Goal: Task Accomplishment & Management: Manage account settings

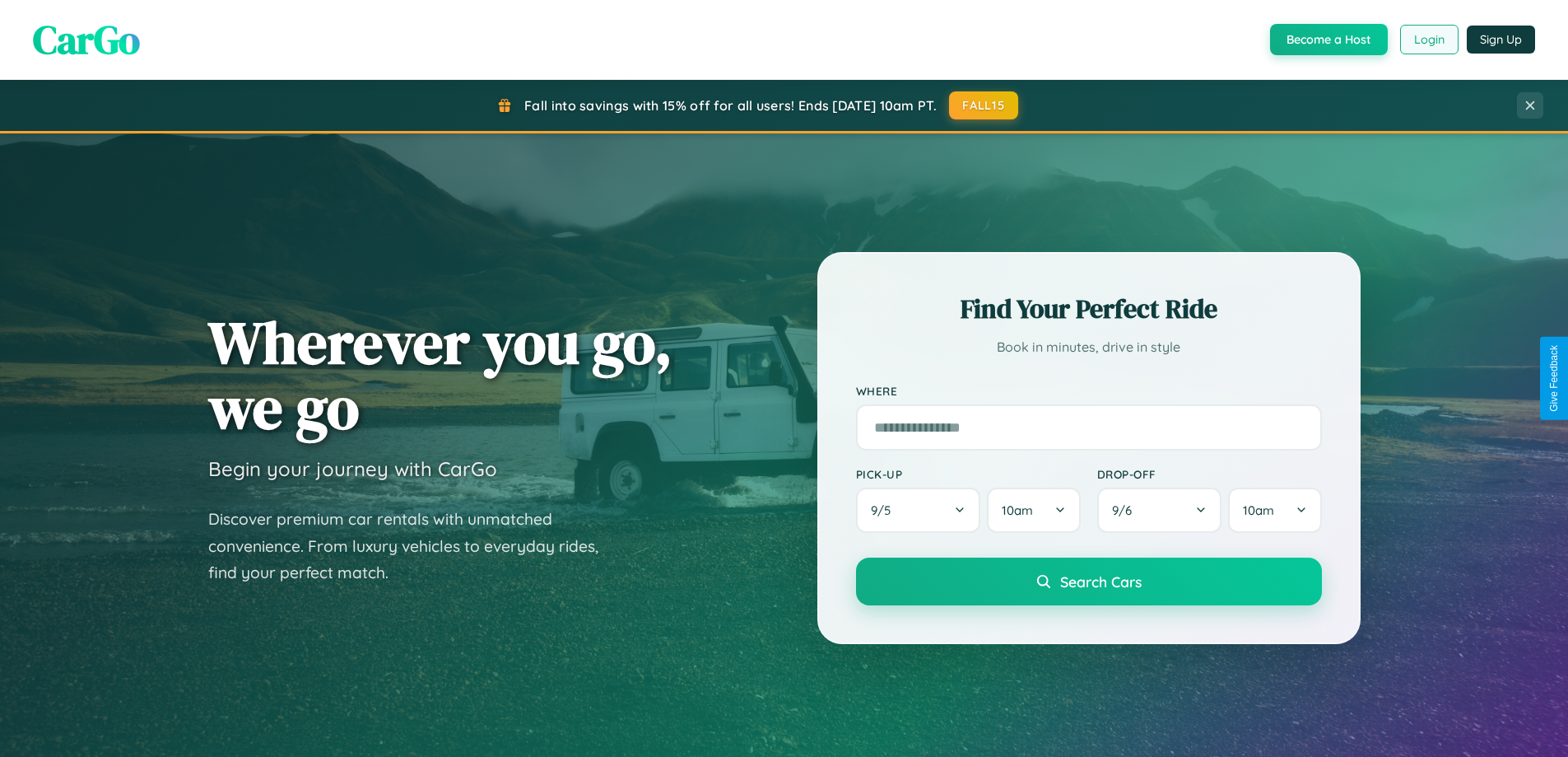
click at [1428, 39] on button "Login" at bounding box center [1429, 40] width 59 height 30
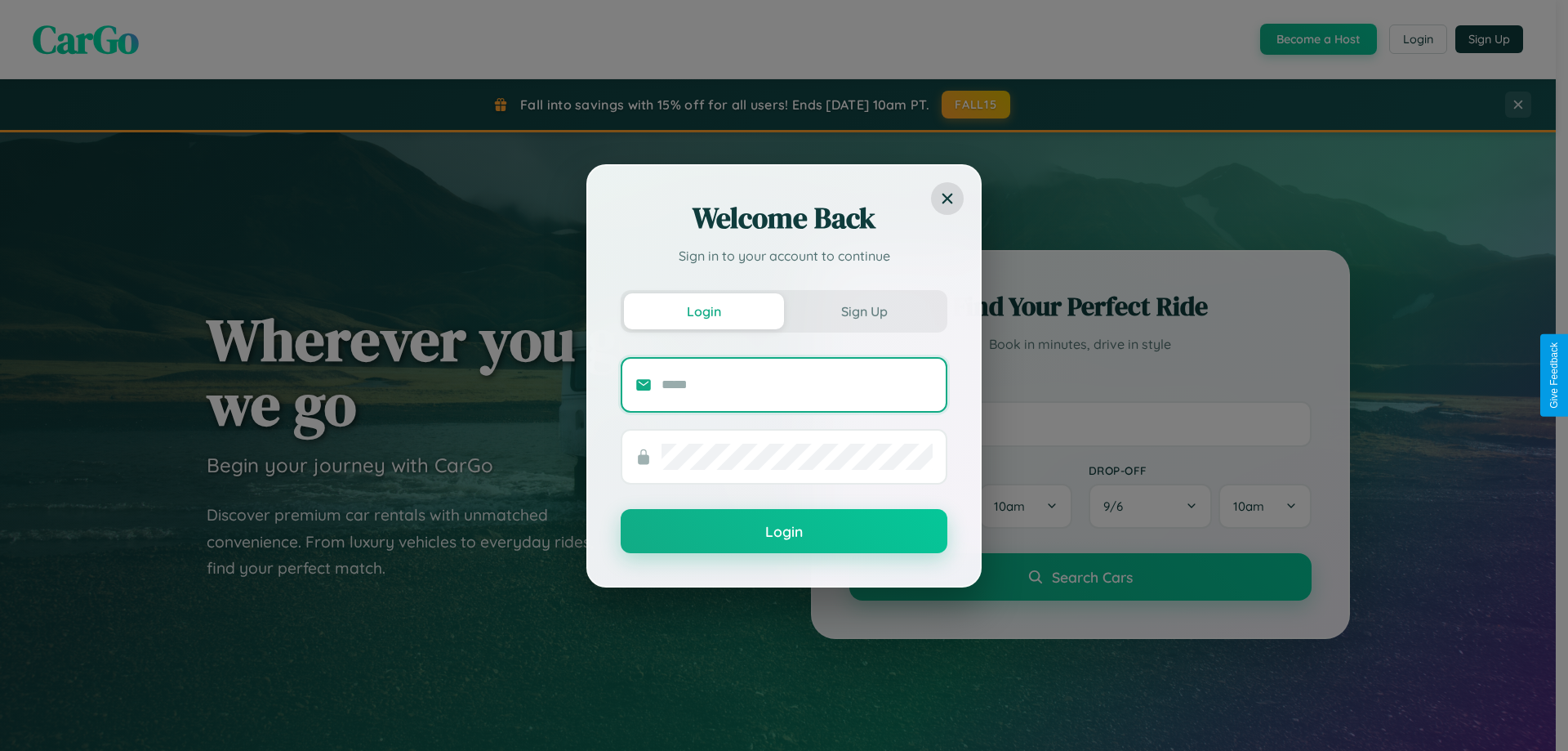
click at [797, 384] on input "text" at bounding box center [797, 385] width 271 height 26
type input "**********"
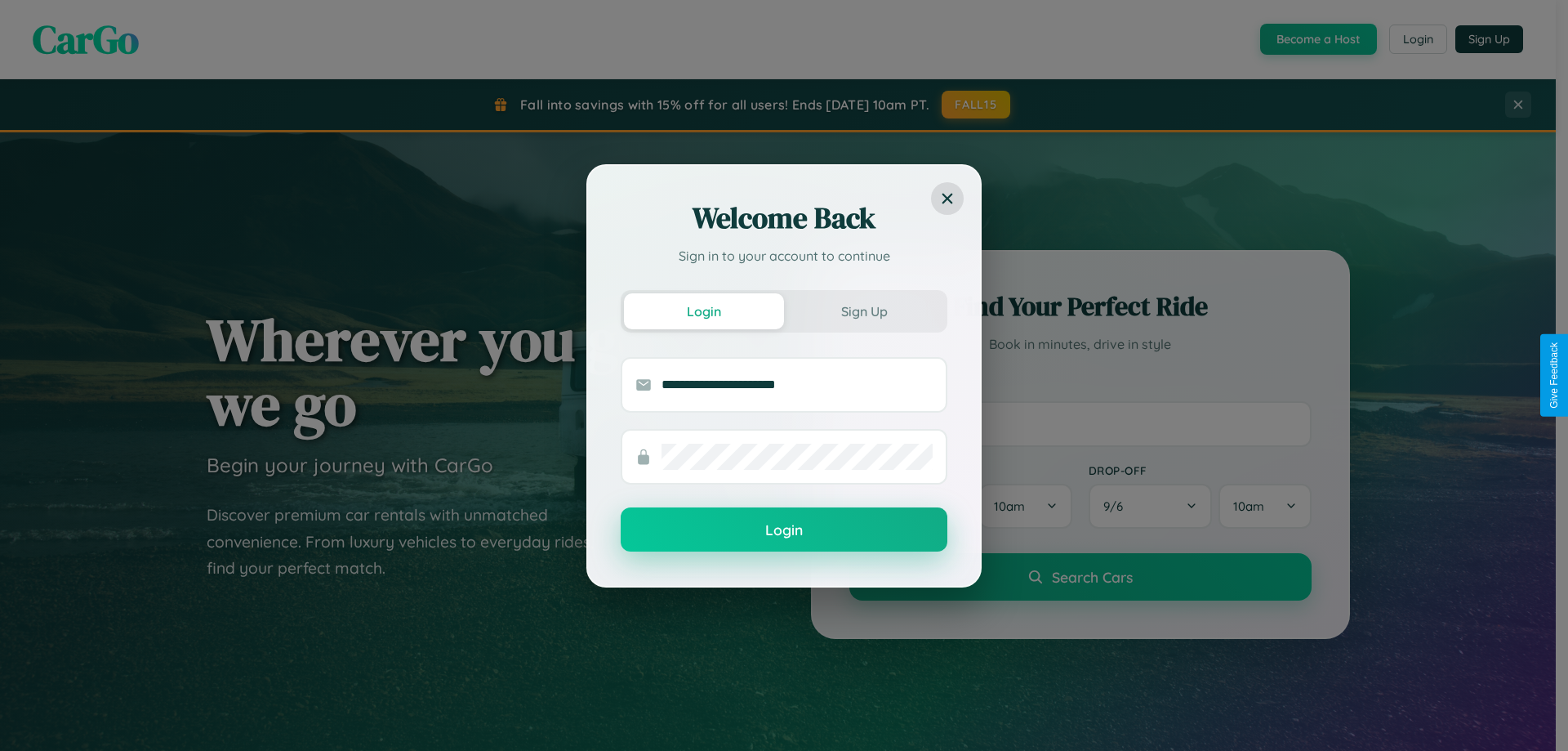
click at [784, 530] on button "Login" at bounding box center [784, 530] width 327 height 44
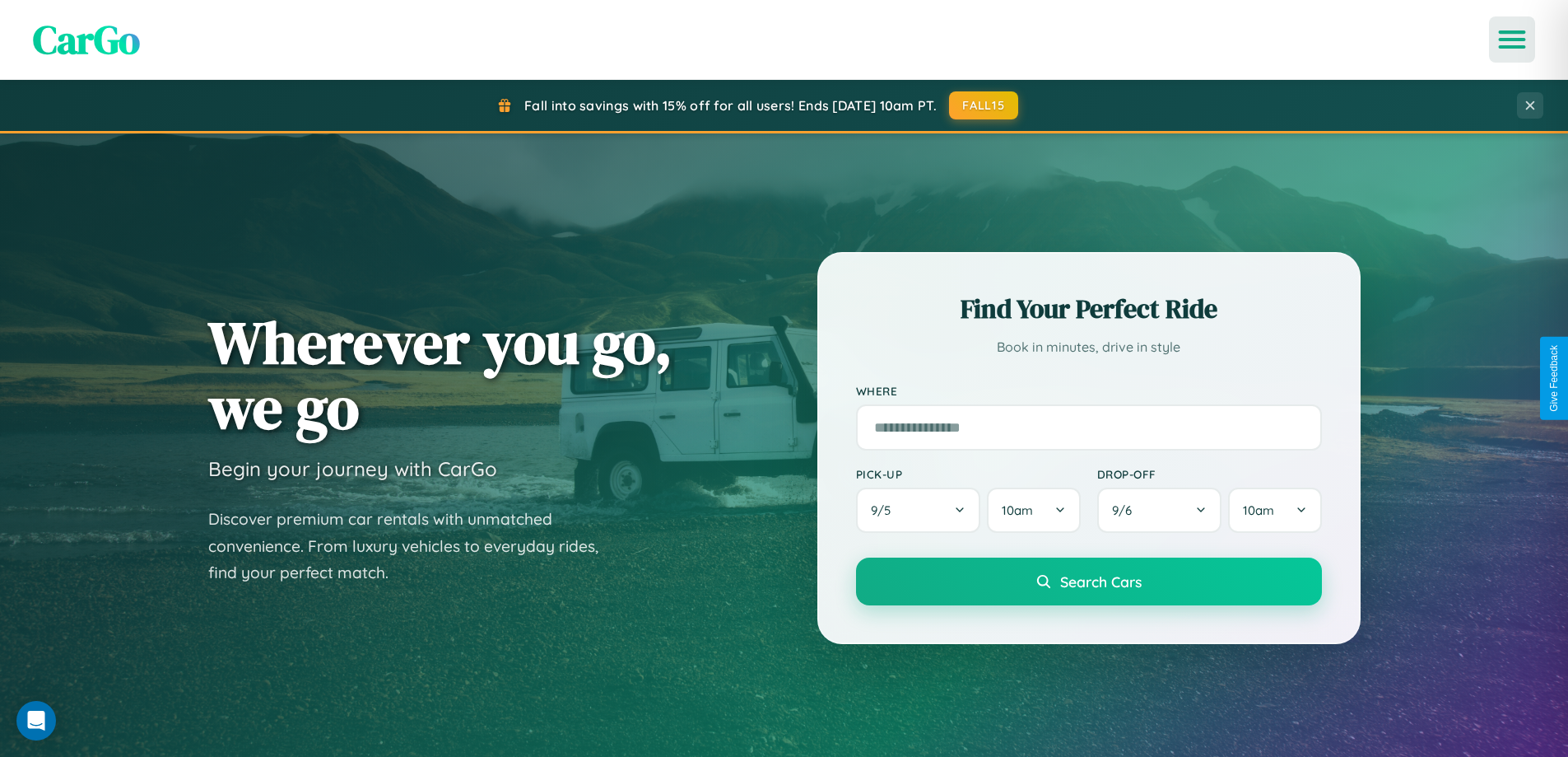
click at [1511, 39] on icon "Open menu" at bounding box center [1512, 40] width 24 height 15
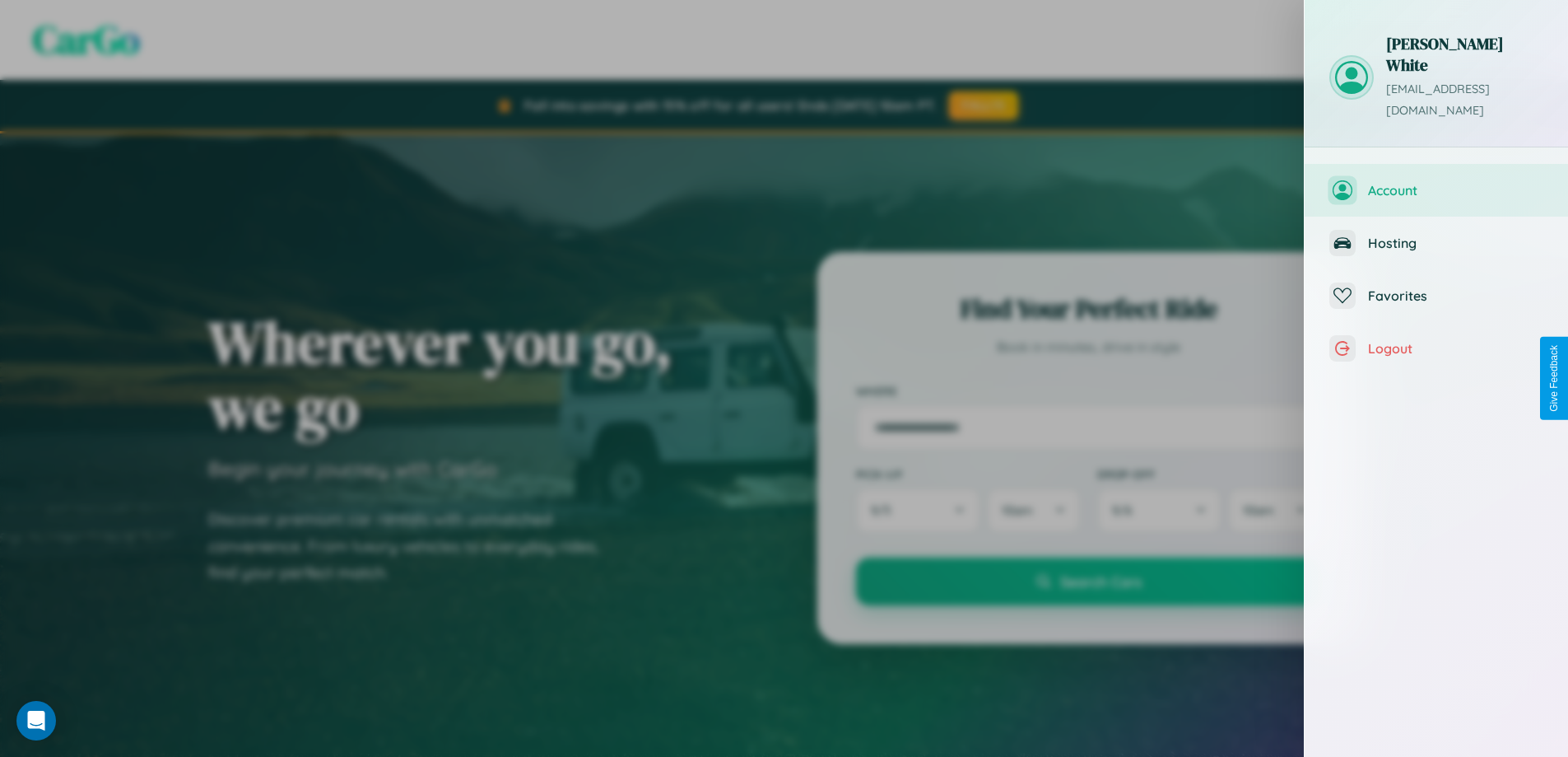
click at [1436, 182] on span "Account" at bounding box center [1455, 191] width 176 height 17
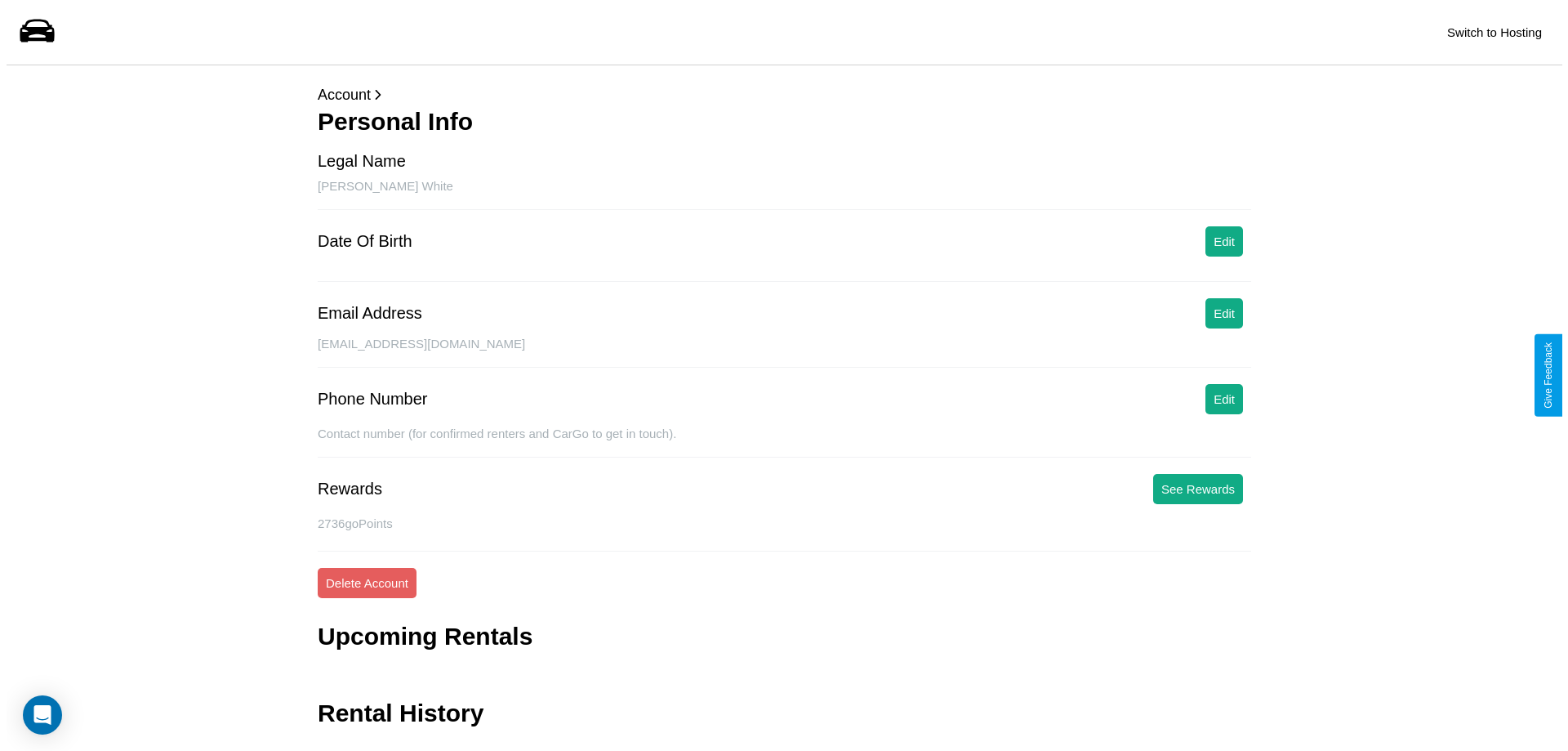
scroll to position [39, 0]
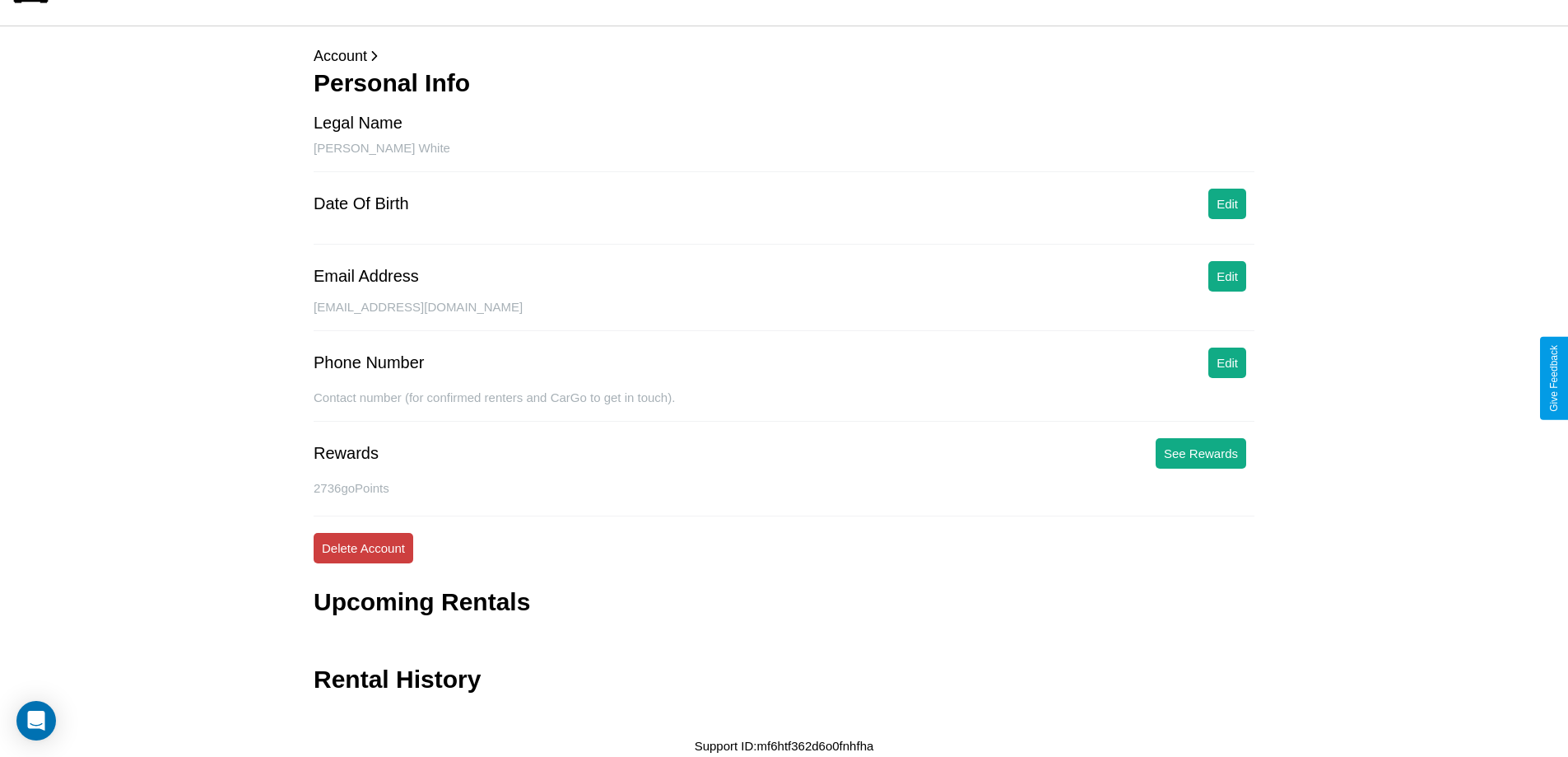
click at [362, 548] on button "Delete Account" at bounding box center [362, 548] width 99 height 31
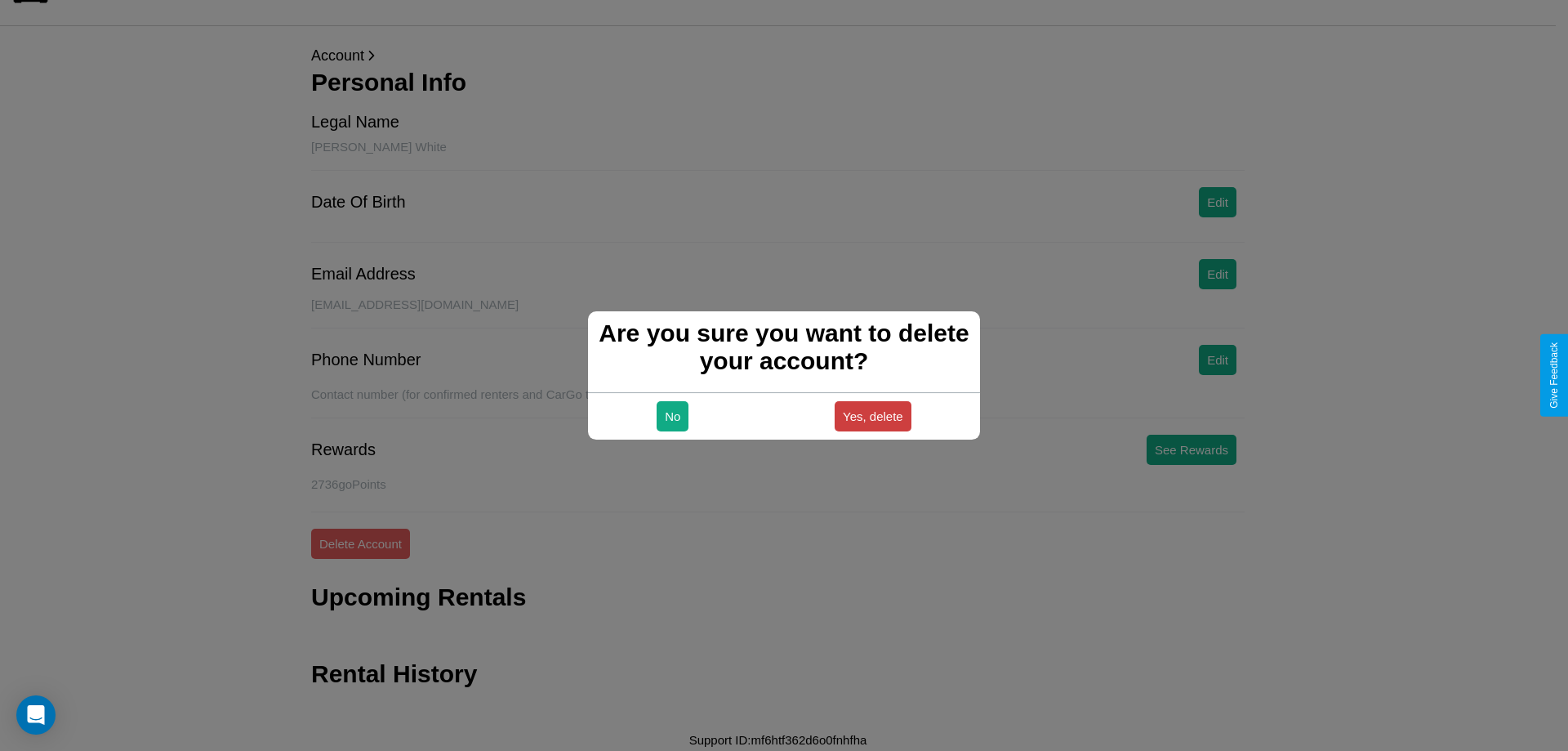
click at [873, 416] on button "Yes, delete" at bounding box center [873, 416] width 77 height 30
